Goal: Check status

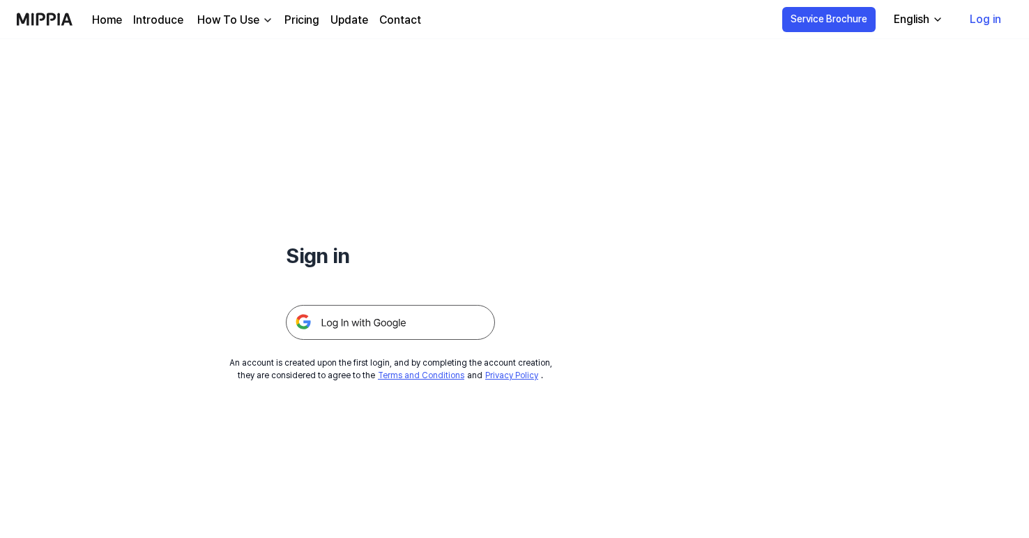
click at [388, 315] on img at bounding box center [390, 322] width 209 height 35
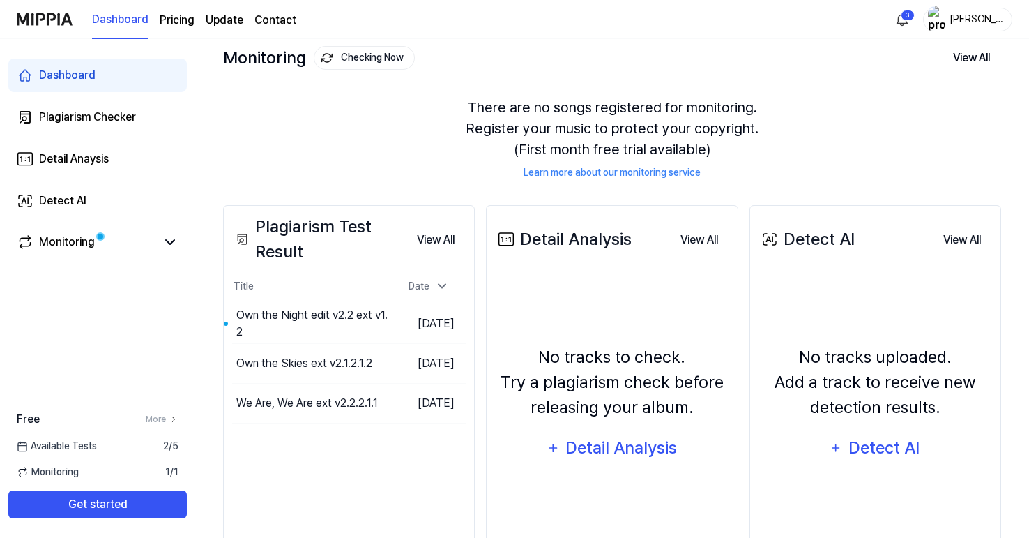
scroll to position [83, 0]
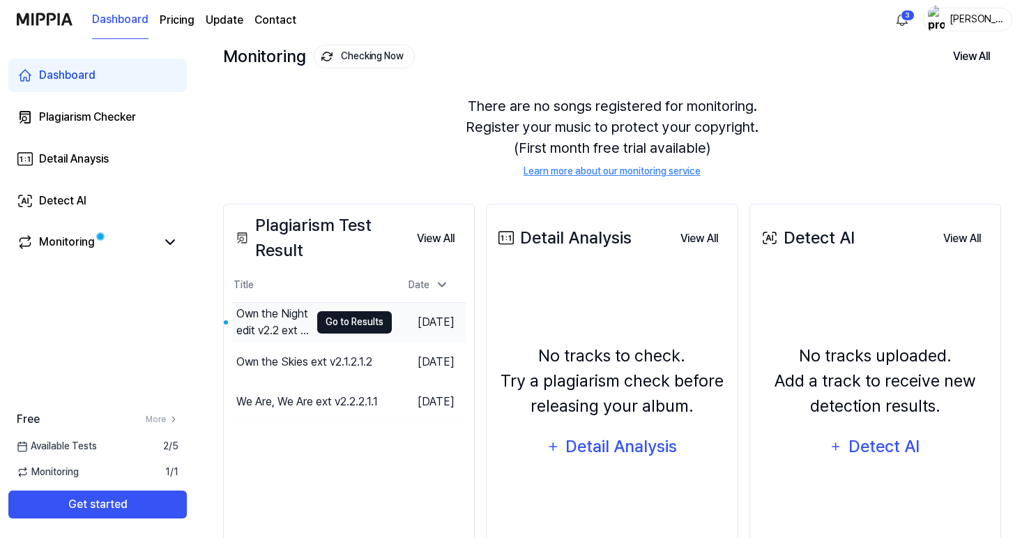
click at [324, 319] on button "Go to Results" at bounding box center [354, 322] width 75 height 22
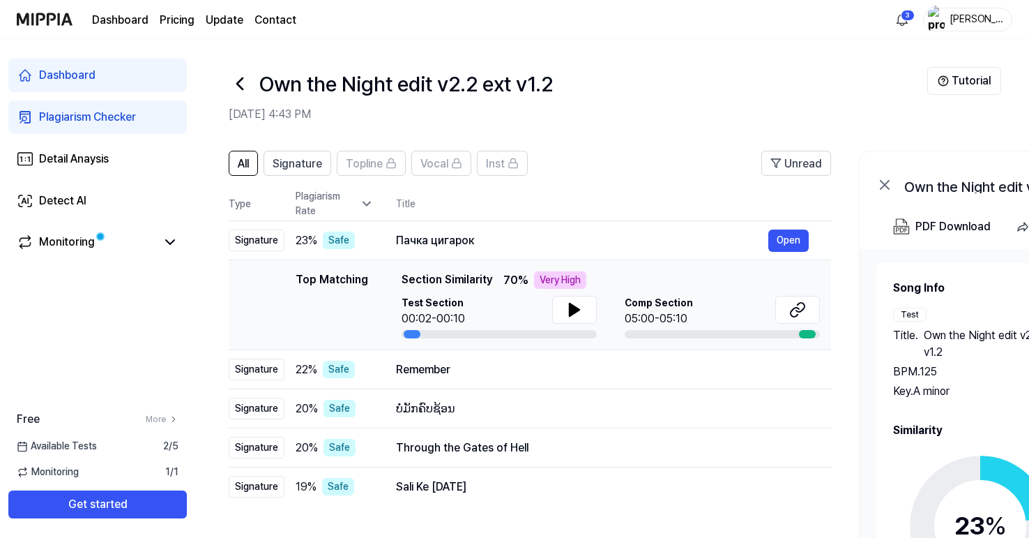
click at [363, 202] on icon at bounding box center [367, 204] width 14 height 14
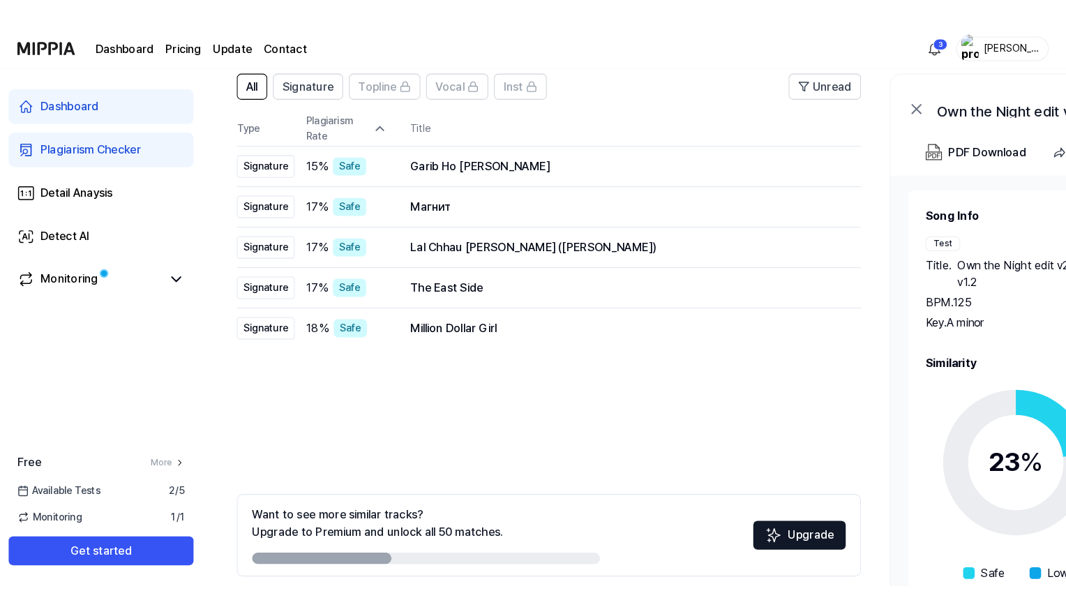
scroll to position [26, 0]
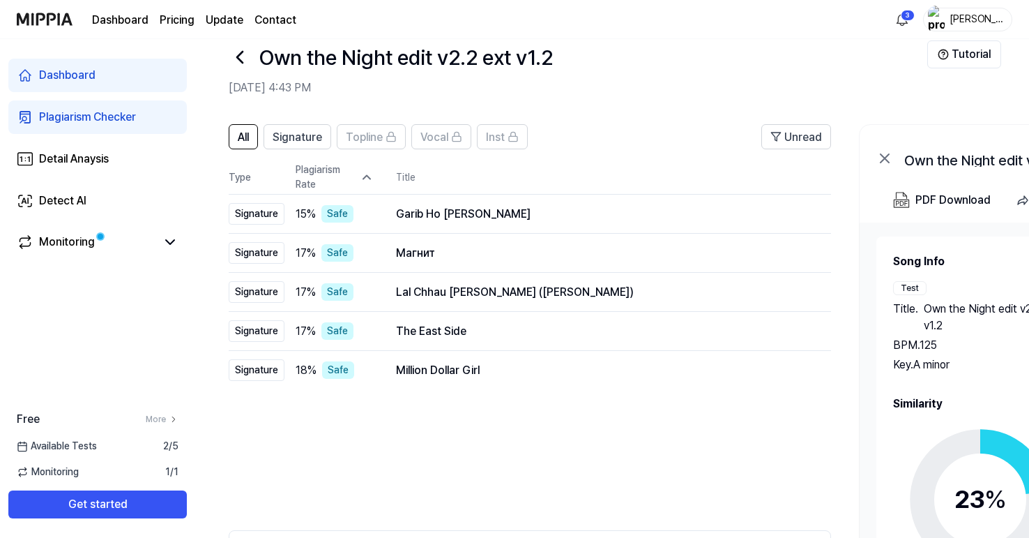
click at [367, 178] on icon at bounding box center [367, 177] width 14 height 14
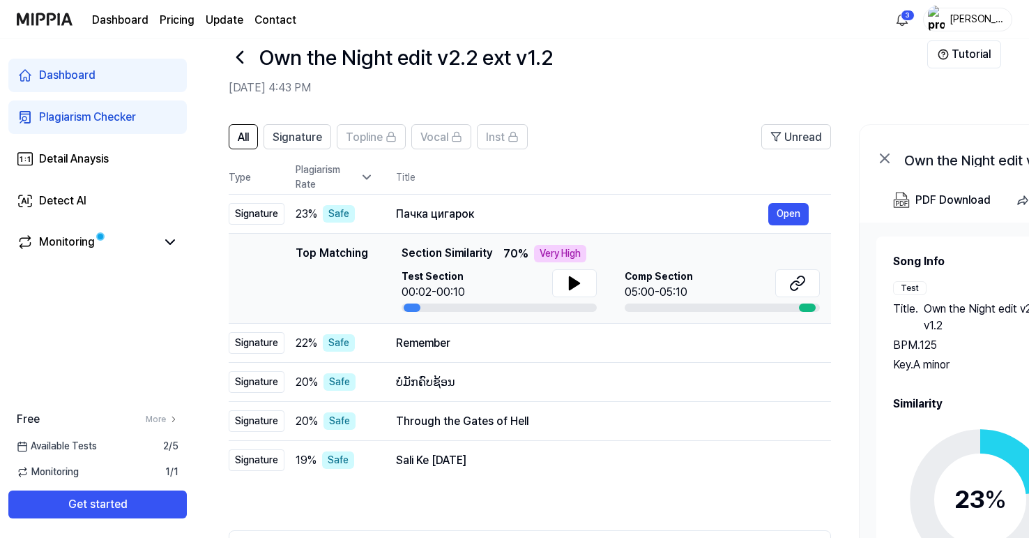
click at [367, 178] on icon at bounding box center [367, 177] width 14 height 14
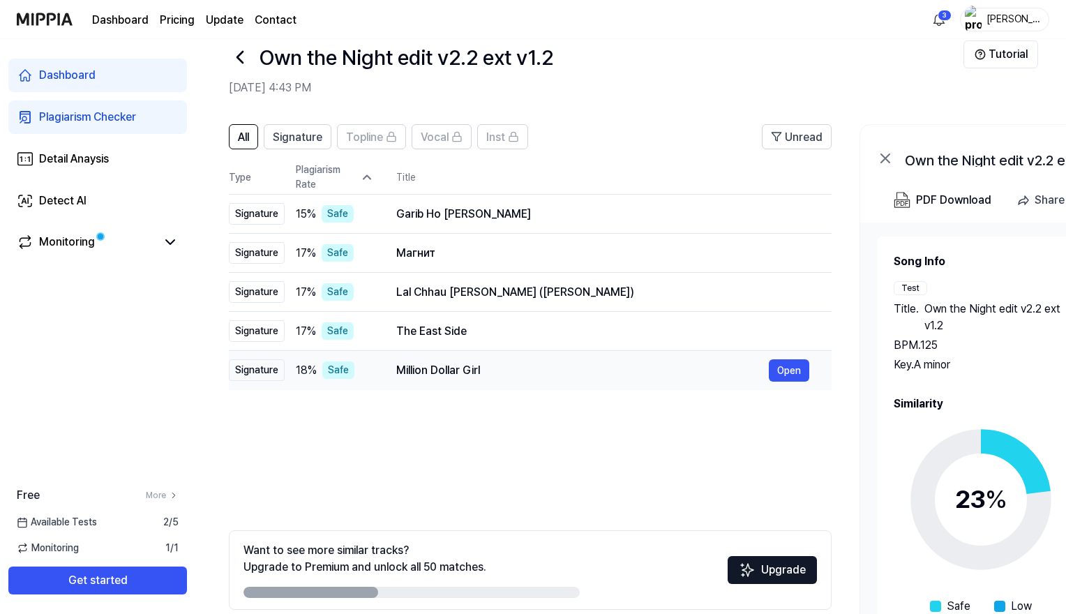
click at [314, 370] on span "18 %" at bounding box center [306, 370] width 21 height 17
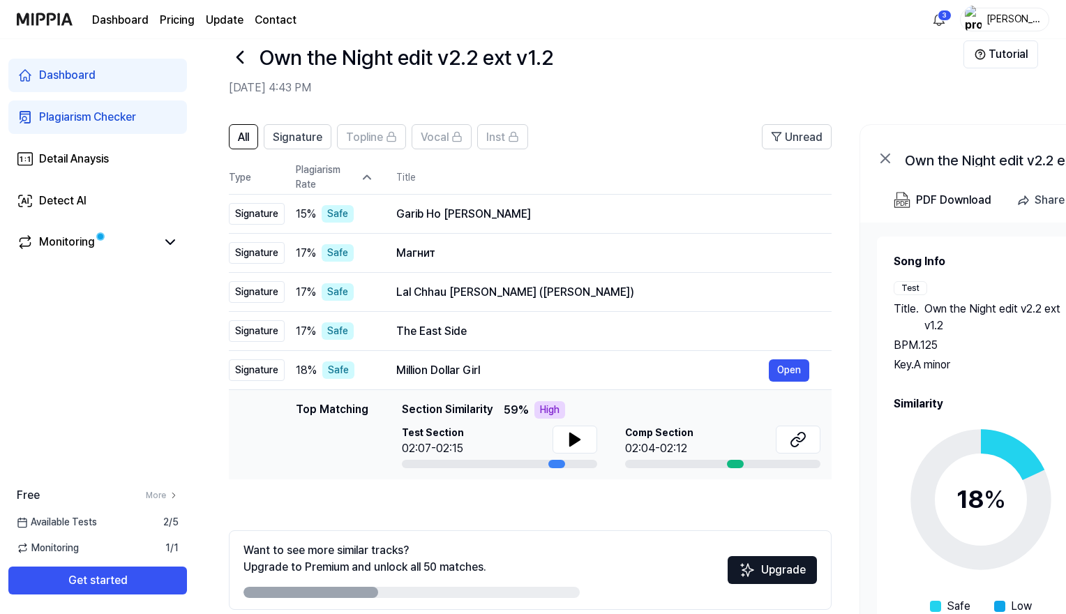
click at [365, 173] on icon at bounding box center [367, 177] width 14 height 14
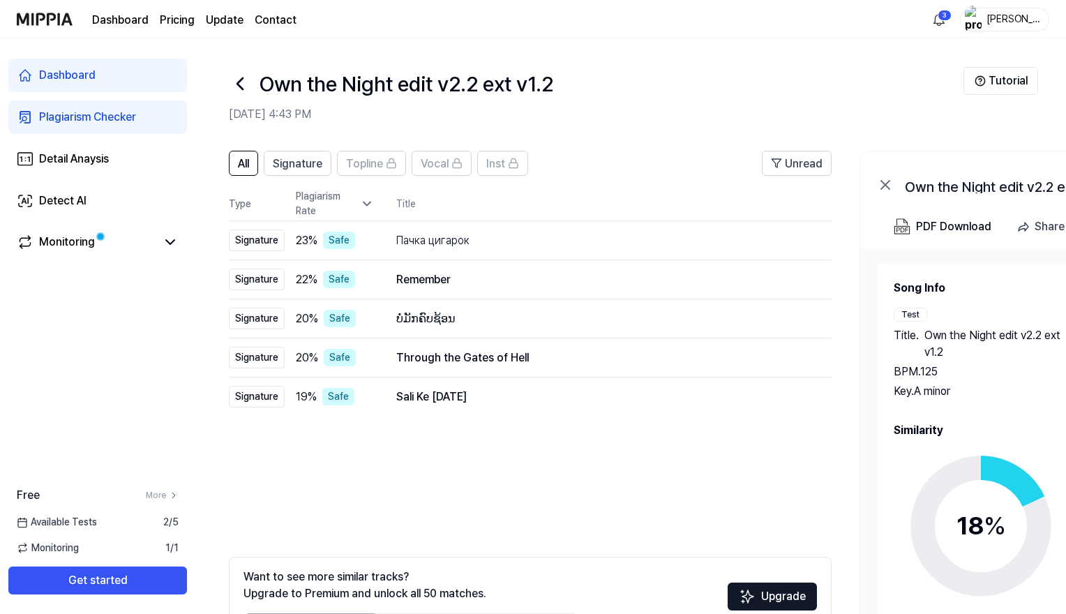
scroll to position [0, 0]
